Goal: Information Seeking & Learning: Learn about a topic

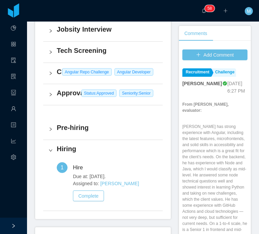
click at [190, 136] on p "Lucas has strong experience with Angular, including the latest features, microf…" at bounding box center [214, 187] width 65 height 127
click at [207, 139] on p "Lucas has strong experience with Angular, including the latest features, microf…" at bounding box center [214, 187] width 65 height 127
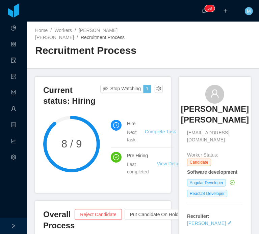
click at [206, 113] on h3 "Lucas Fraga Trentin" at bounding box center [215, 115] width 68 height 22
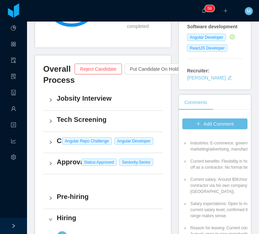
scroll to position [1473, 0]
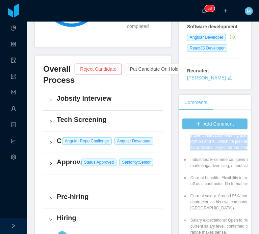
drag, startPoint x: 210, startPoint y: 160, endPoint x: 212, endPoint y: 137, distance: 23.3
click at [212, 137] on li "AI experience: His AI journey began at Kingdom Agency, where he worked on three…" at bounding box center [232, 81] width 87 height 140
copy li "His AI journey began at Kingdom Agency, where he worked on three projects invol…"
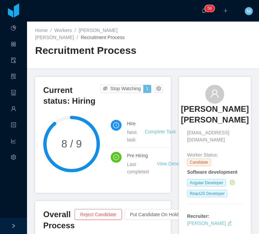
click at [197, 118] on h3 "Lucas Fraga Trentin" at bounding box center [215, 115] width 68 height 22
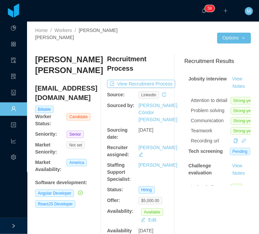
scroll to position [101, 0]
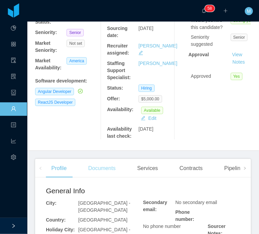
click at [106, 159] on div "Documents" at bounding box center [102, 168] width 38 height 19
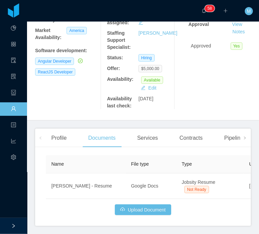
scroll to position [142, 0]
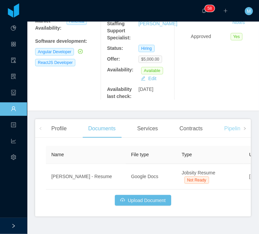
click at [225, 119] on div "Pipelines" at bounding box center [234, 128] width 33 height 19
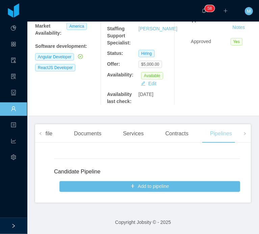
scroll to position [122, 0]
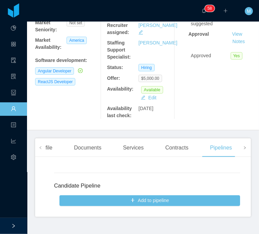
click at [243, 146] on icon "icon: right" at bounding box center [244, 147] width 3 height 3
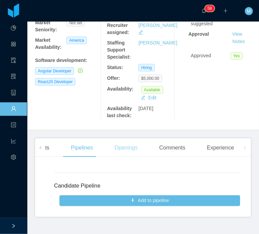
click at [125, 139] on div "Openings" at bounding box center [126, 148] width 34 height 19
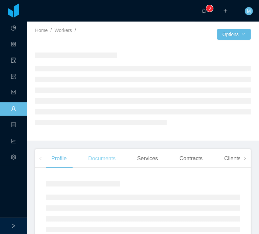
click at [95, 161] on div "Documents" at bounding box center [102, 158] width 38 height 19
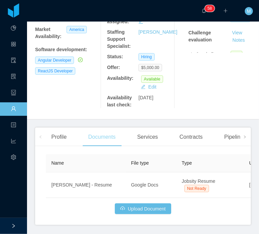
scroll to position [135, 0]
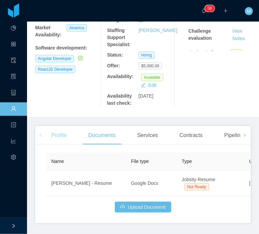
click at [67, 126] on div "Profile" at bounding box center [59, 135] width 26 height 19
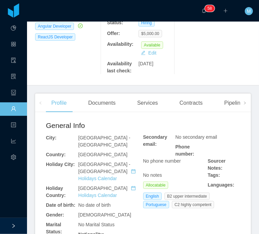
scroll to position [236, 0]
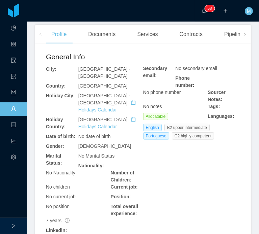
click at [96, 234] on link "https://www.linkedin.com/in/lucastrentindev" at bounding box center [71, 237] width 50 height 5
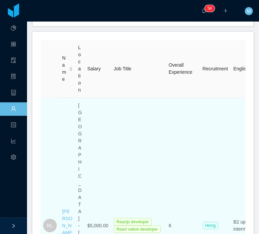
scroll to position [144, 0]
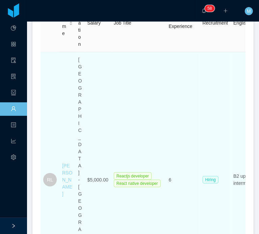
click at [67, 163] on link "[PERSON_NAME]" at bounding box center [67, 180] width 10 height 34
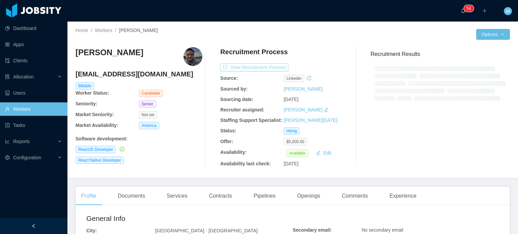
click at [258, 70] on button "View Recruitment Process" at bounding box center [254, 67] width 68 height 8
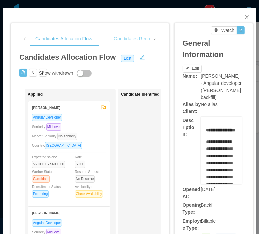
click at [132, 41] on div "Candidates Recruitment Flow" at bounding box center [144, 38] width 73 height 15
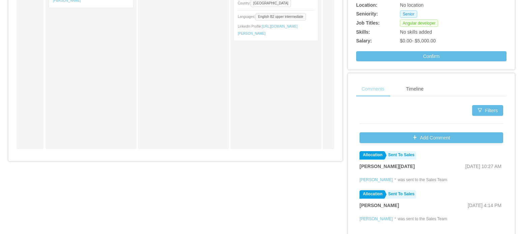
scroll to position [290, 0]
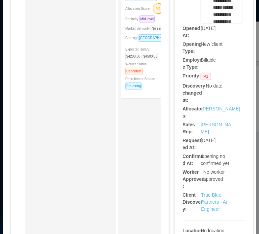
scroll to position [224, 0]
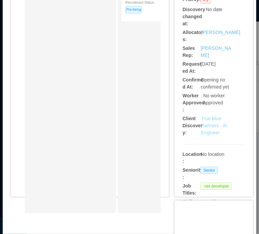
click at [208, 120] on link "True Blue Partners - Ai Engineer" at bounding box center [214, 126] width 26 height 20
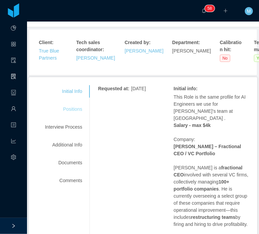
click at [76, 110] on div "Positions" at bounding box center [63, 109] width 53 height 12
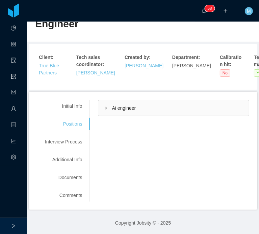
click at [74, 151] on div "Initial Info Positions Interview Process Additional Info Documents Comments" at bounding box center [63, 151] width 53 height 102
click at [75, 150] on div "Initial Info Positions Interview Process Additional Info Documents Comments" at bounding box center [63, 151] width 53 height 102
click at [74, 150] on div "Initial Info Positions Interview Process Additional Info Documents Comments" at bounding box center [63, 151] width 53 height 102
click at [85, 137] on div "Interview Process" at bounding box center [63, 142] width 53 height 12
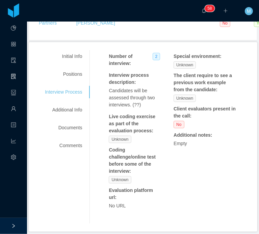
scroll to position [105, 0]
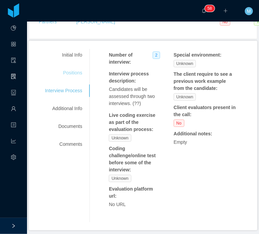
click at [75, 68] on div "Positions" at bounding box center [63, 73] width 53 height 12
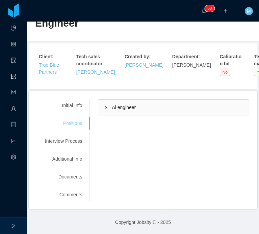
scroll to position [54, 0]
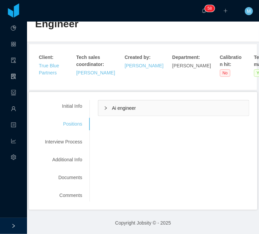
click at [102, 110] on div "Ai engineer" at bounding box center [173, 108] width 150 height 16
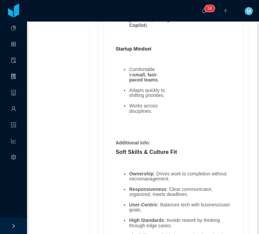
scroll to position [1260, 0]
